Goal: Task Accomplishment & Management: Manage account settings

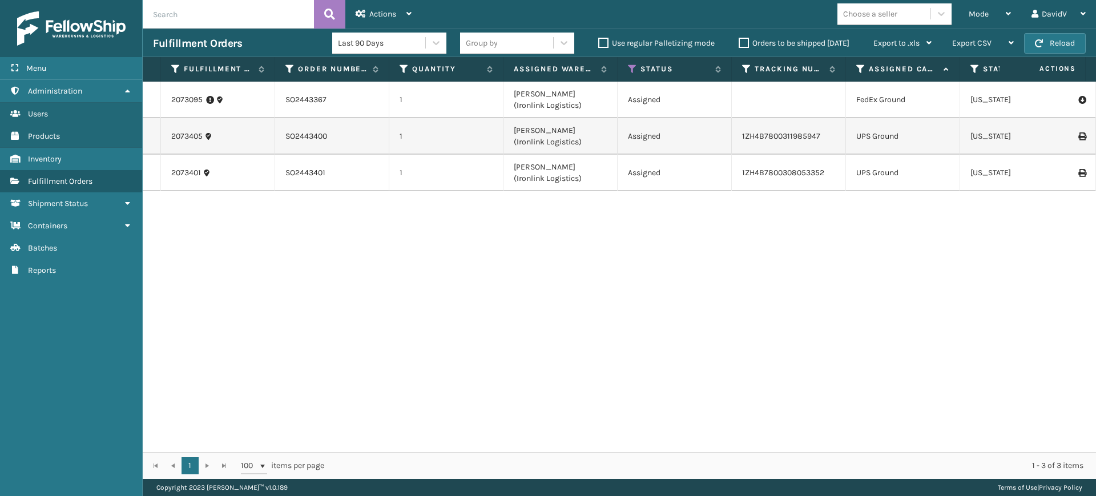
click at [741, 42] on label "Orders to be shipped [DATE]" at bounding box center [793, 43] width 111 height 10
click at [739, 42] on input "Orders to be shipped [DATE]" at bounding box center [738, 40] width 1 height 7
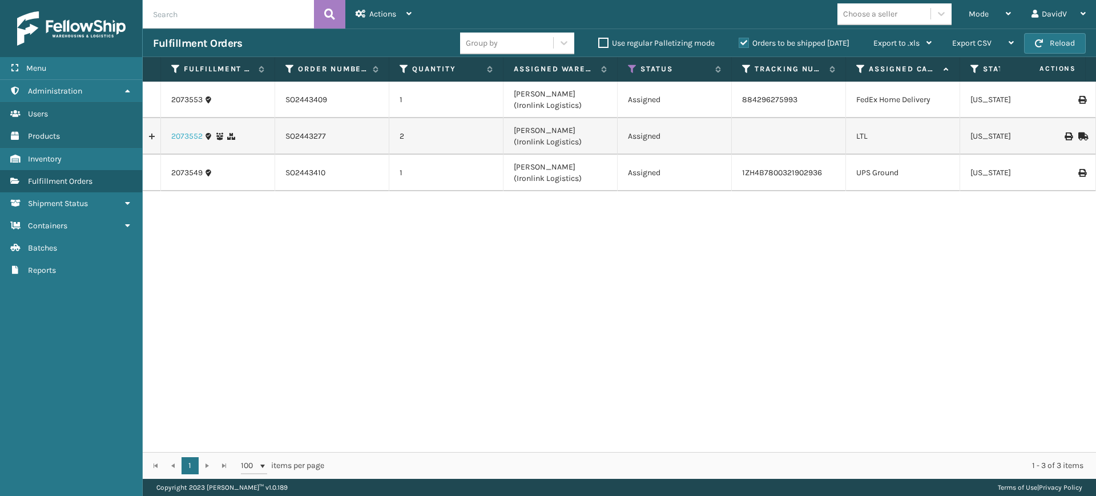
click at [192, 135] on link "2073552" at bounding box center [186, 136] width 31 height 11
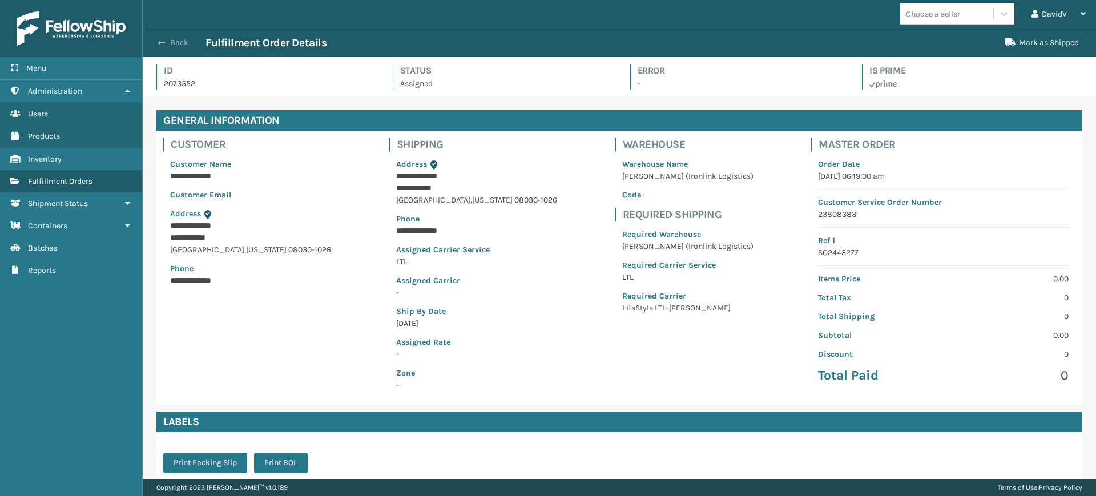
click at [172, 39] on button "Back" at bounding box center [179, 43] width 52 height 10
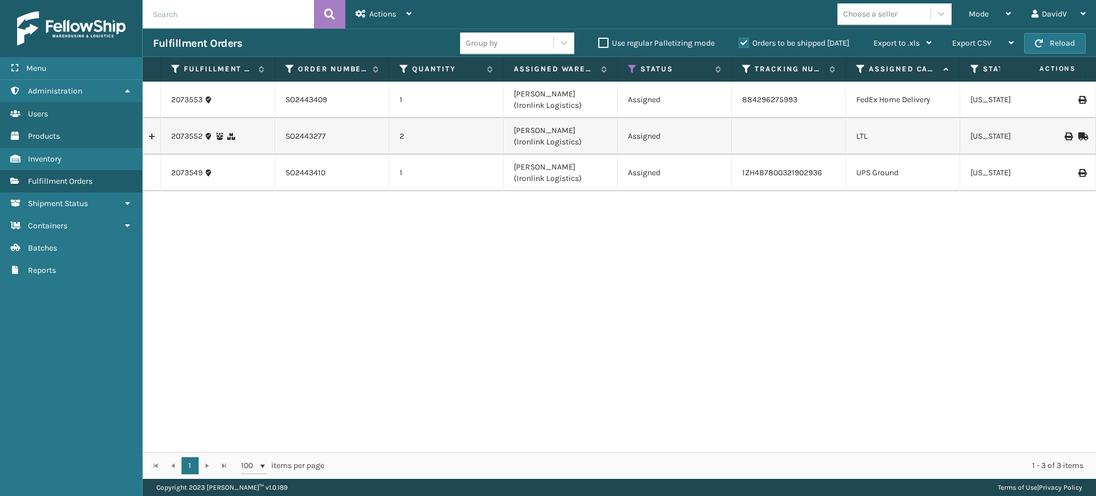
click at [188, 143] on td "2073552" at bounding box center [218, 136] width 114 height 37
click at [189, 134] on link "2073552" at bounding box center [186, 136] width 31 height 11
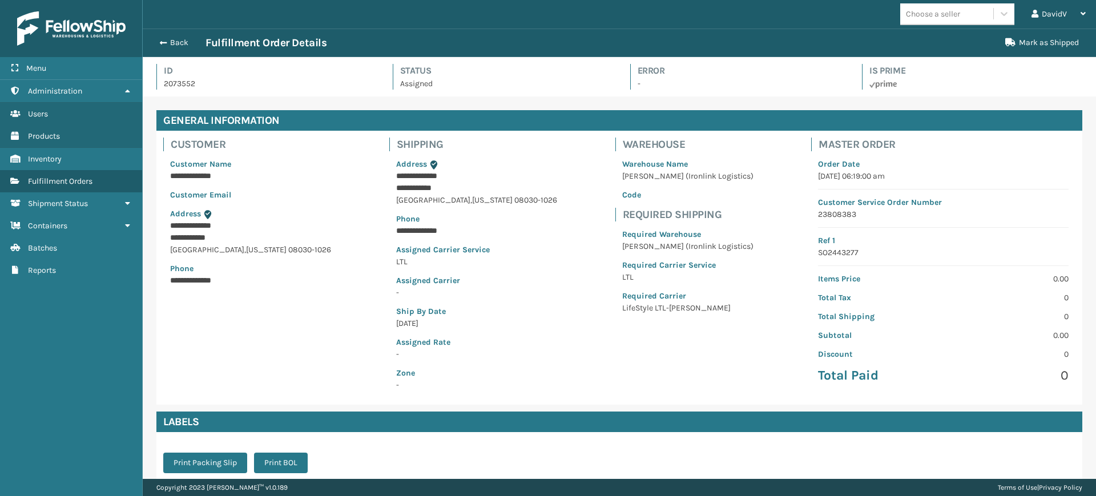
scroll to position [158, 0]
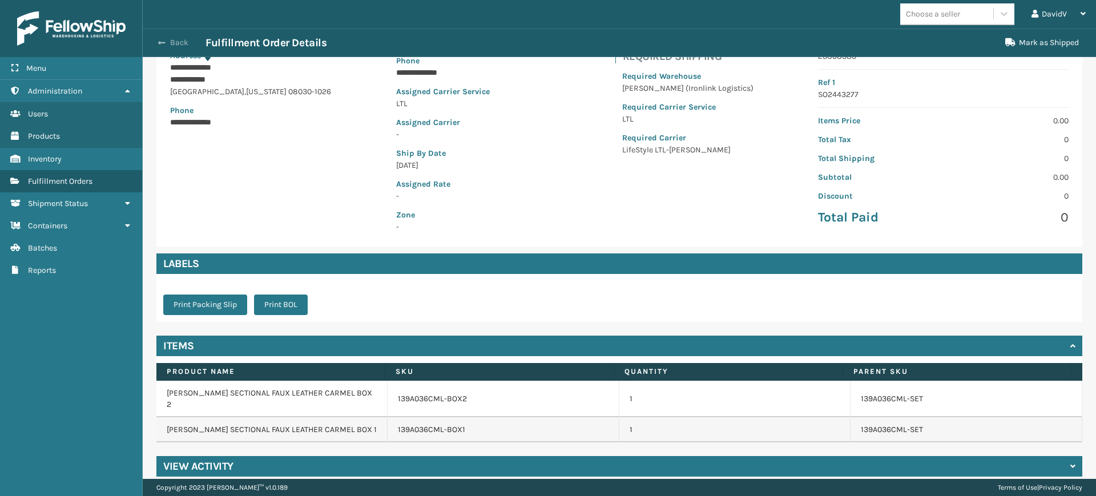
click at [171, 41] on button "Back" at bounding box center [179, 43] width 52 height 10
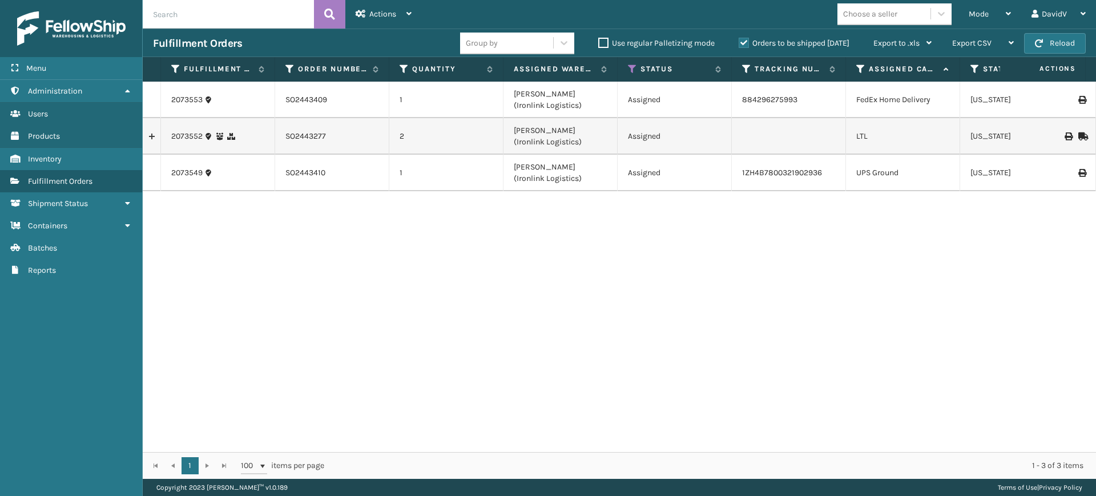
click at [450, 359] on div "2073553 SO2443409 1 [PERSON_NAME] (Ironlink Logistics) Assigned 884296275993 Fe…" at bounding box center [619, 267] width 953 height 370
click at [744, 44] on label "Orders to be shipped [DATE]" at bounding box center [793, 43] width 111 height 10
click at [739, 44] on input "Orders to be shipped [DATE]" at bounding box center [738, 40] width 1 height 7
click at [744, 44] on label "Orders to be shipped [DATE]" at bounding box center [793, 43] width 111 height 10
click at [739, 44] on input "Orders to be shipped [DATE]" at bounding box center [738, 40] width 1 height 7
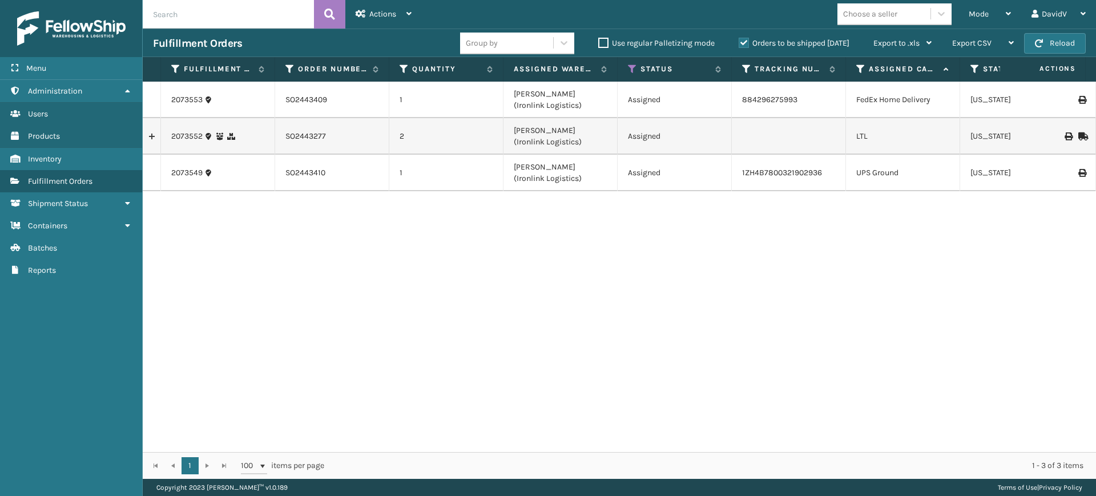
click at [744, 44] on label "Orders to be shipped [DATE]" at bounding box center [793, 43] width 111 height 10
click at [739, 44] on input "Orders to be shipped [DATE]" at bounding box center [738, 40] width 1 height 7
click at [744, 44] on label "Orders to be shipped [DATE]" at bounding box center [793, 43] width 111 height 10
click at [739, 44] on input "Orders to be shipped [DATE]" at bounding box center [738, 40] width 1 height 7
click at [733, 276] on div "2073553 SO2443409 1 [PERSON_NAME] (Ironlink Logistics) Assigned 884296275993 Fe…" at bounding box center [619, 267] width 953 height 370
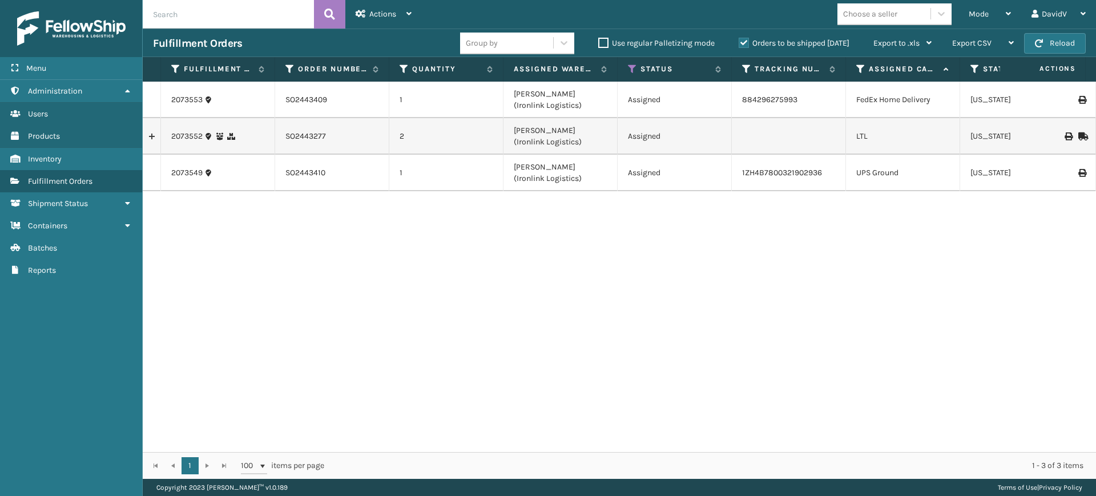
click at [475, 296] on div "2073553 SO2443409 1 [PERSON_NAME] (Ironlink Logistics) Assigned 884296275993 Fe…" at bounding box center [619, 267] width 953 height 370
